Goal: Task Accomplishment & Management: Use online tool/utility

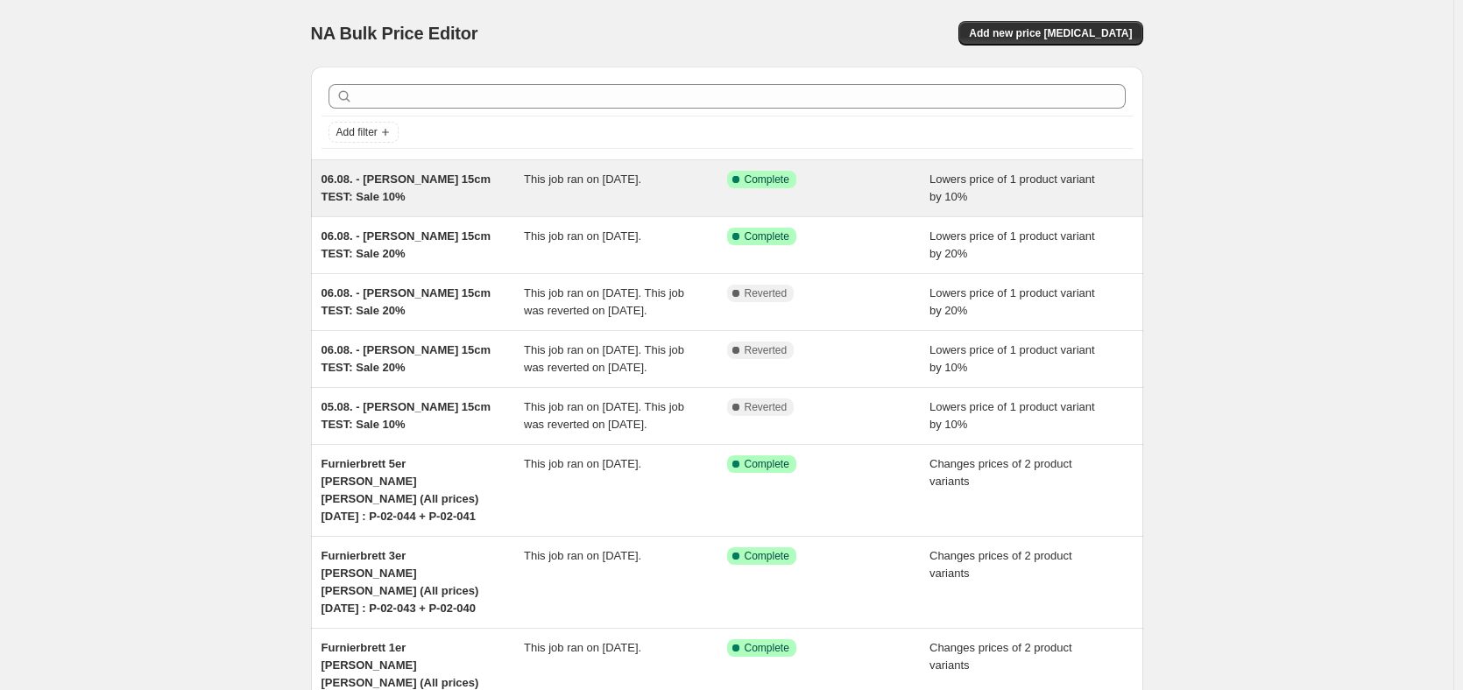
click at [462, 194] on div "06.08. - [PERSON_NAME] 15cm TEST: Sale 10%" at bounding box center [422, 188] width 203 height 35
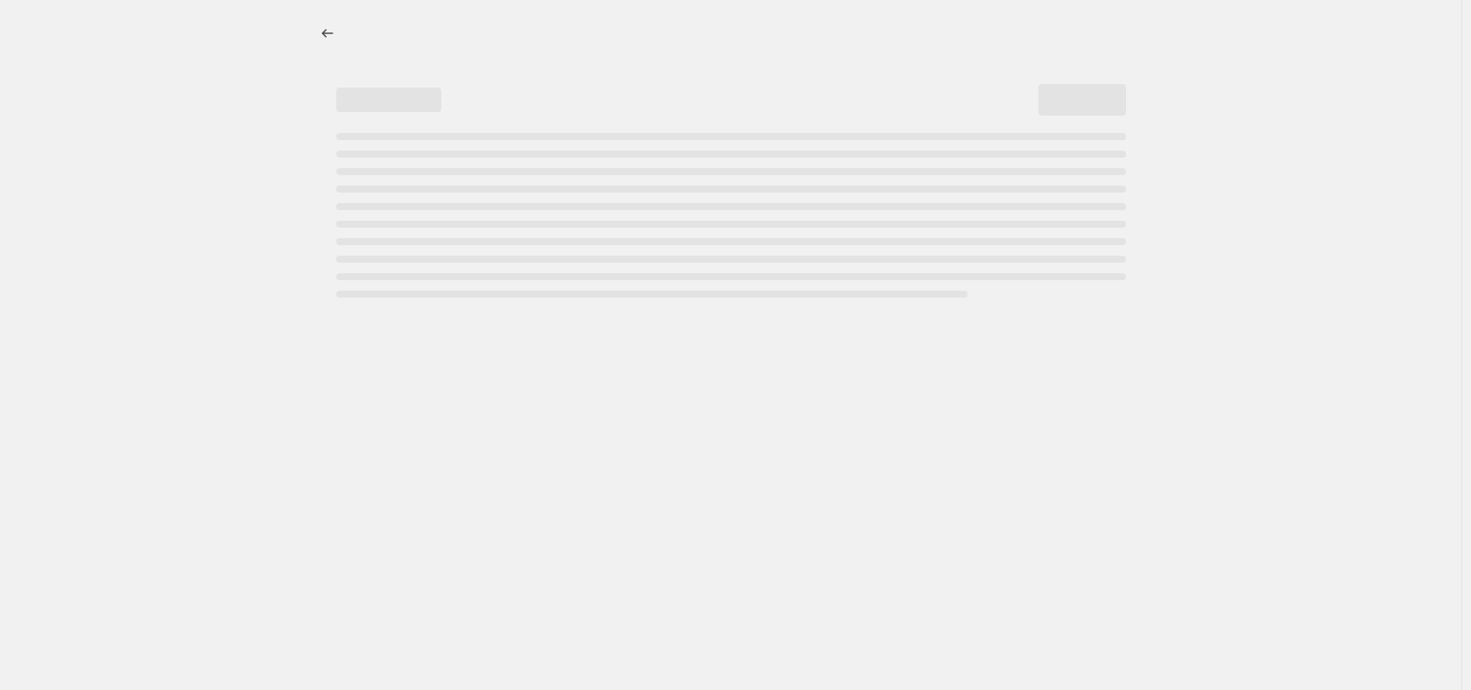
select select "percentage"
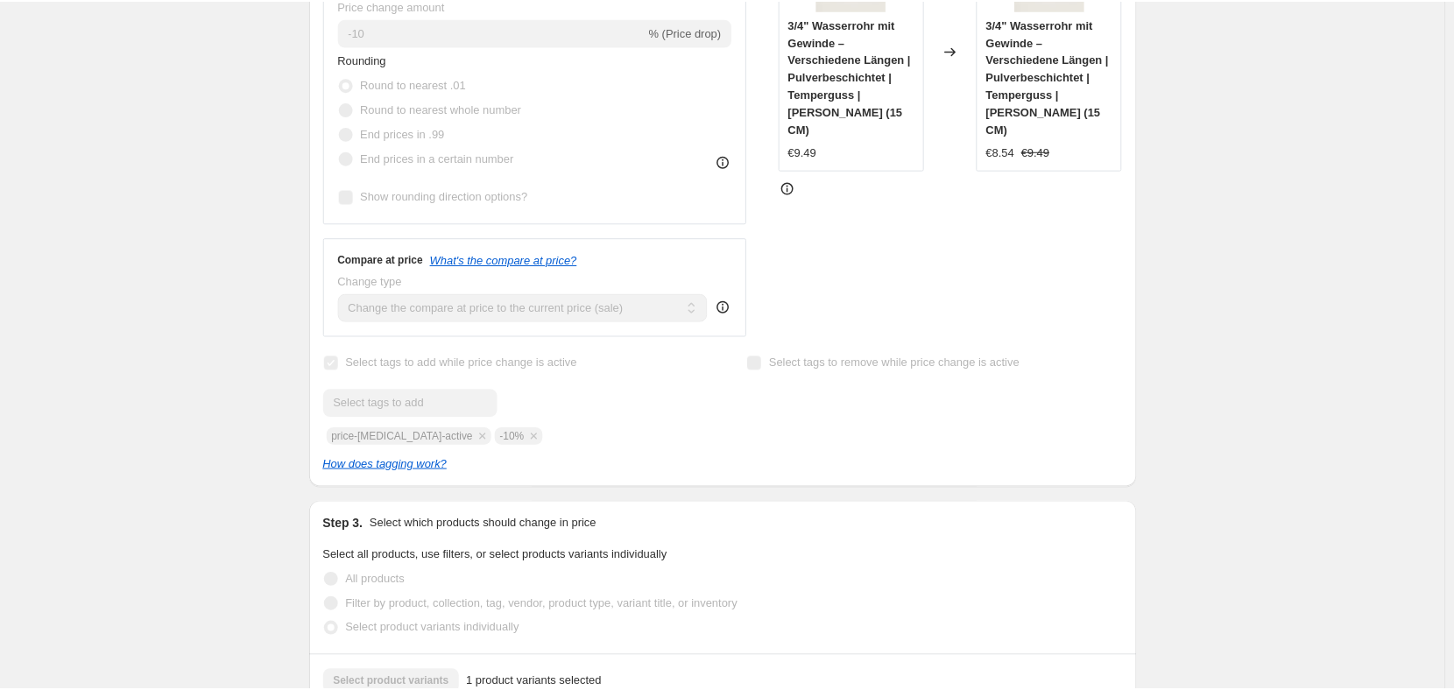
scroll to position [613, 0]
